Goal: Task Accomplishment & Management: Manage account settings

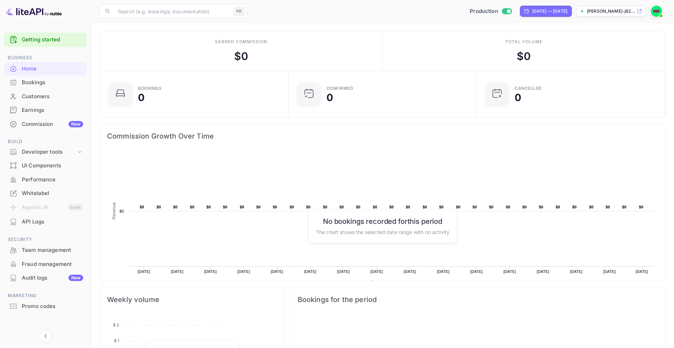
scroll to position [114, 184]
click at [70, 80] on div "Bookings" at bounding box center [52, 83] width 61 height 8
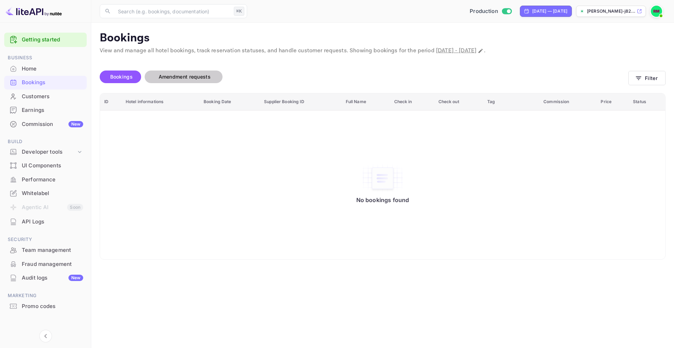
click at [188, 77] on span "Amendment requests" at bounding box center [185, 77] width 52 height 6
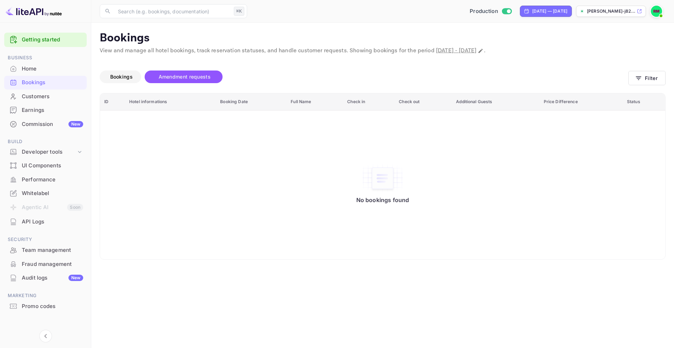
click at [118, 79] on span "Bookings" at bounding box center [121, 77] width 22 height 6
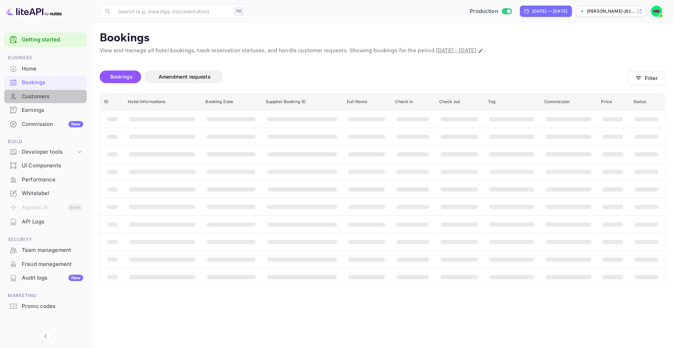
click at [39, 97] on div "Customers" at bounding box center [52, 97] width 61 height 8
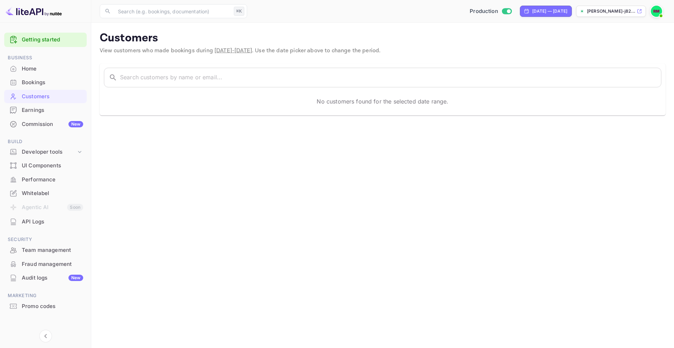
click at [57, 110] on div "Earnings" at bounding box center [52, 110] width 61 height 8
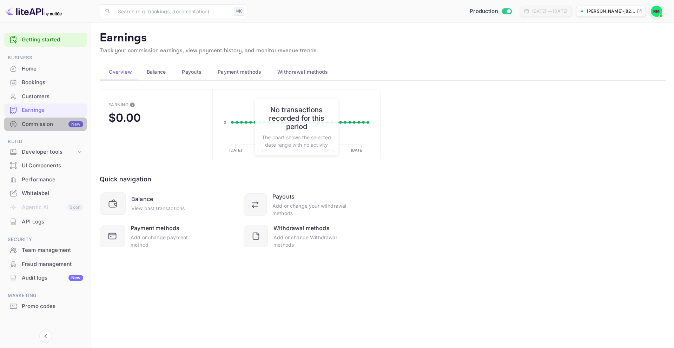
click at [47, 126] on div "Commission New" at bounding box center [52, 124] width 61 height 8
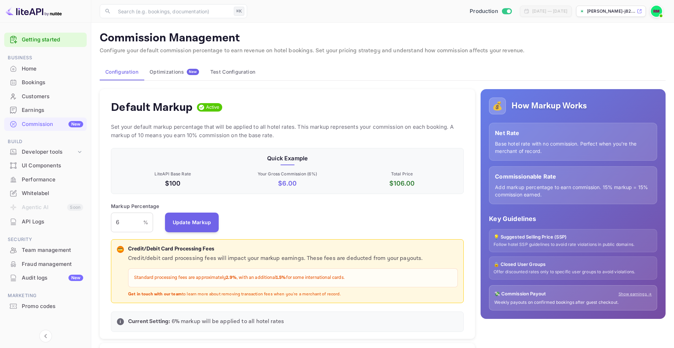
scroll to position [125, 353]
click at [464, 124] on p "Set your default markup percentage that will be applied to all hotel rates. Thi…" at bounding box center [287, 131] width 353 height 17
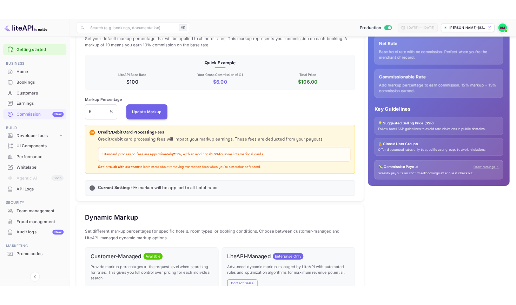
scroll to position [98, 0]
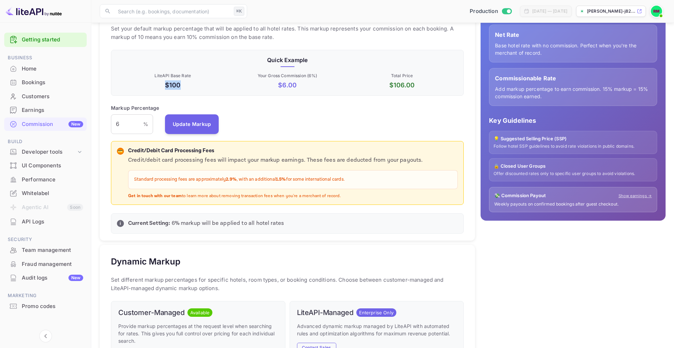
drag, startPoint x: 165, startPoint y: 85, endPoint x: 189, endPoint y: 85, distance: 23.9
click at [189, 85] on p "$100" at bounding box center [173, 84] width 112 height 9
click at [132, 126] on input "6" at bounding box center [127, 125] width 32 height 20
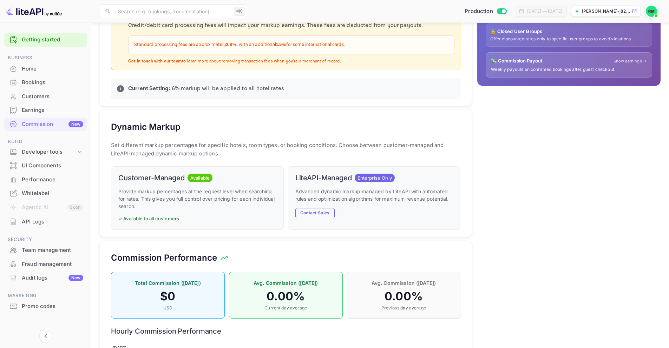
scroll to position [0, 0]
